Goal: Task Accomplishment & Management: Manage account settings

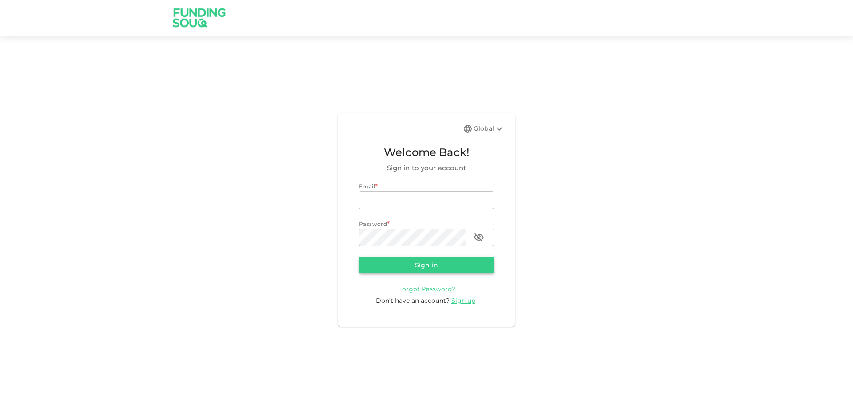
type input "[EMAIL_ADDRESS][DOMAIN_NAME]"
click at [411, 262] on button "Sign in" at bounding box center [426, 265] width 135 height 16
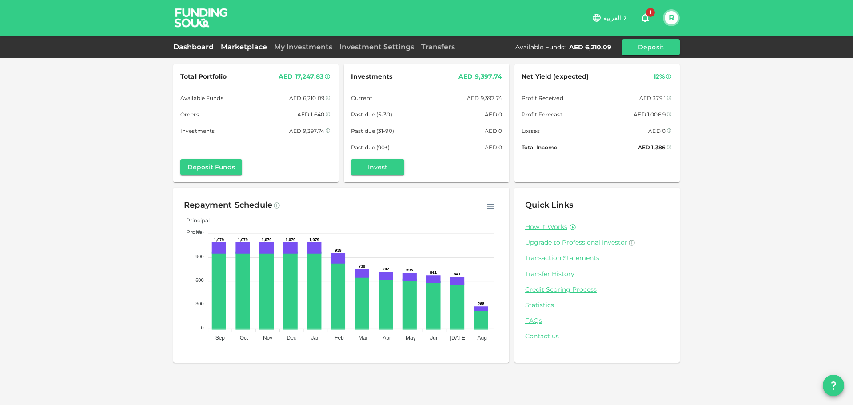
click at [243, 48] on link "Marketplace" at bounding box center [243, 47] width 53 height 8
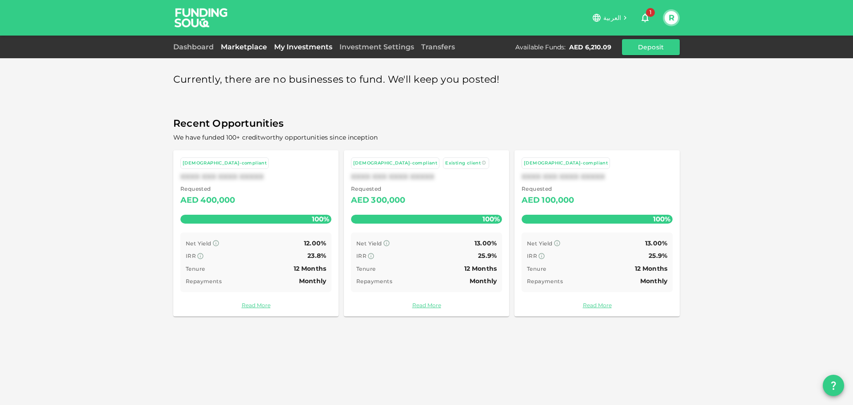
click at [291, 48] on link "My Investments" at bounding box center [303, 47] width 65 height 8
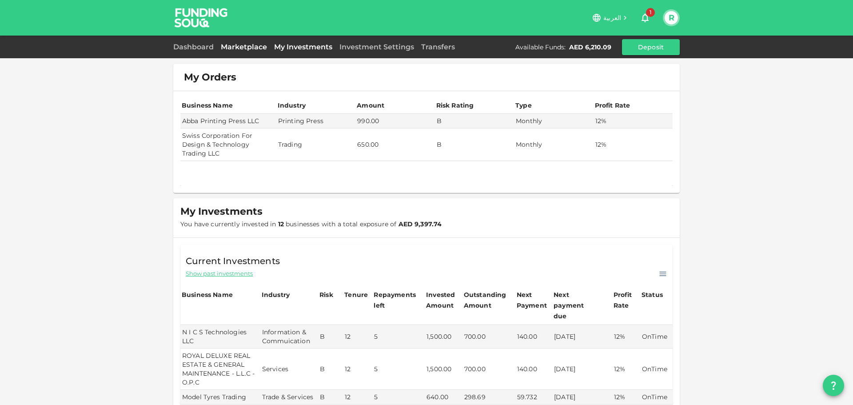
click at [232, 45] on link "Marketplace" at bounding box center [243, 47] width 53 height 8
